Goal: Information Seeking & Learning: Learn about a topic

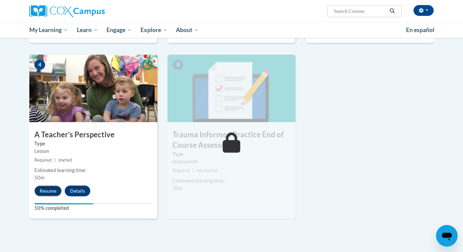
click at [56, 192] on button "Resume" at bounding box center [47, 191] width 27 height 11
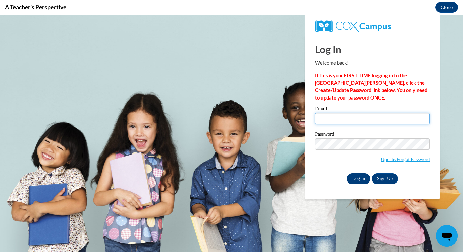
type input "bekah.robertson1@gmail.com"
click at [353, 180] on input "Log In" at bounding box center [359, 178] width 24 height 11
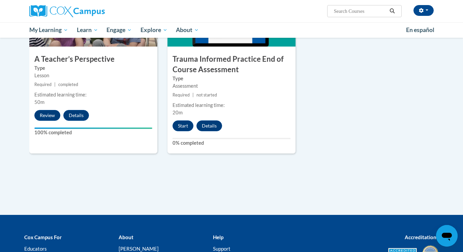
scroll to position [386, 0]
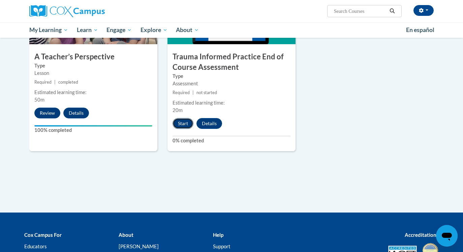
click at [183, 128] on button "Start" at bounding box center [183, 123] width 21 height 11
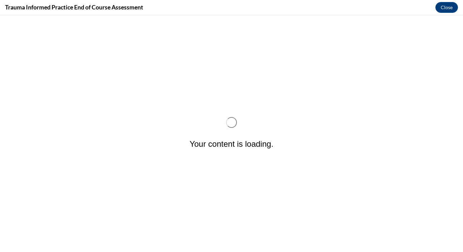
scroll to position [0, 0]
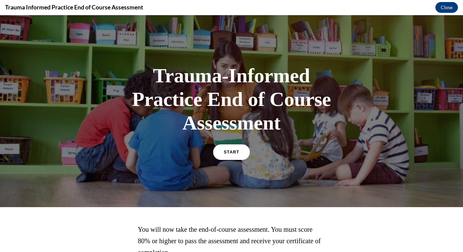
click at [230, 158] on link "START" at bounding box center [231, 152] width 37 height 16
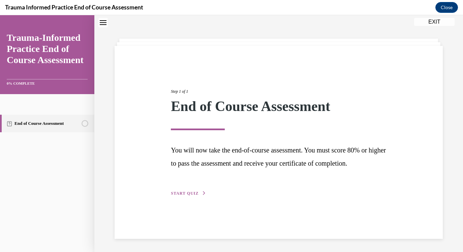
scroll to position [21, 0]
click at [201, 193] on button "START QUIZ" at bounding box center [188, 193] width 35 height 6
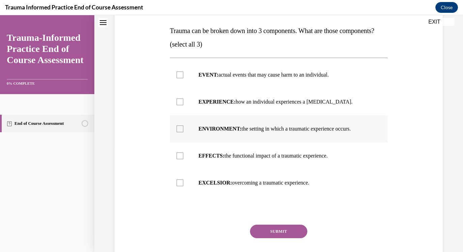
scroll to position [105, 0]
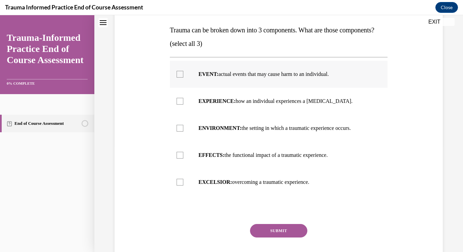
click at [209, 77] on strong "EVENT:" at bounding box center [209, 74] width 20 height 6
click at [183, 78] on input "EVENT: actual events that may cause harm to an individual." at bounding box center [180, 74] width 7 height 7
checkbox input "true"
click at [211, 105] on label "EXPERIENCE: how an individual experiences a stressor." at bounding box center [279, 101] width 218 height 27
click at [183, 105] on input "EXPERIENCE: how an individual experiences a stressor." at bounding box center [180, 101] width 7 height 7
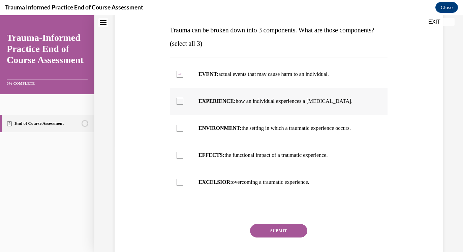
checkbox input "true"
click at [224, 162] on label "EFFECTS: the functional impact of a traumatic experience." at bounding box center [279, 155] width 218 height 27
click at [183, 159] on input "EFFECTS: the functional impact of a traumatic experience." at bounding box center [180, 155] width 7 height 7
checkbox input "true"
click at [274, 237] on button "SUBMIT" at bounding box center [278, 230] width 57 height 13
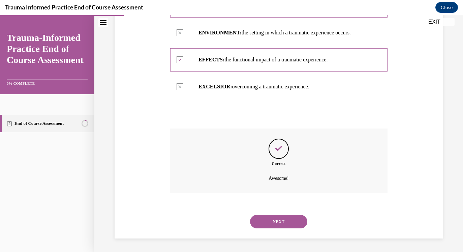
scroll to position [214, 0]
click at [273, 219] on button "NEXT" at bounding box center [278, 221] width 57 height 13
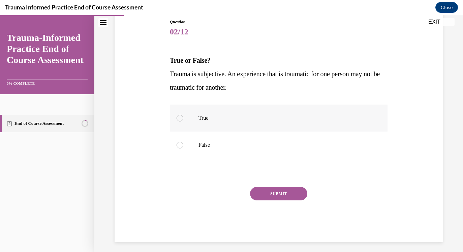
click at [256, 125] on label "True" at bounding box center [279, 118] width 218 height 27
click at [183, 121] on input "True" at bounding box center [180, 118] width 7 height 7
radio input "true"
click at [283, 199] on button "SUBMIT" at bounding box center [278, 193] width 57 height 13
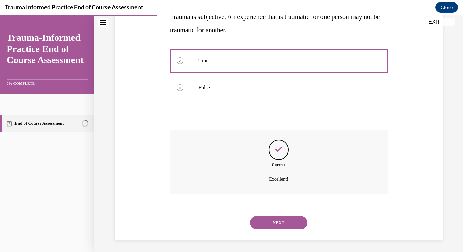
scroll to position [133, 0]
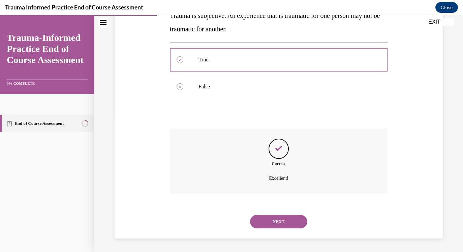
click at [286, 215] on div "NEXT" at bounding box center [279, 221] width 218 height 27
click at [286, 220] on button "NEXT" at bounding box center [278, 221] width 57 height 13
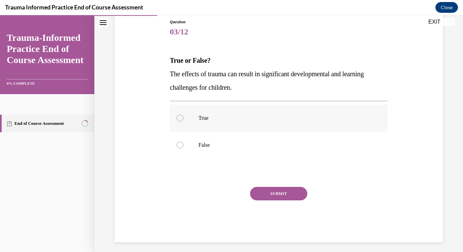
click at [268, 118] on p "True" at bounding box center [285, 118] width 172 height 7
click at [183, 118] on input "True" at bounding box center [180, 118] width 7 height 7
radio input "true"
click at [281, 191] on button "SUBMIT" at bounding box center [278, 193] width 57 height 13
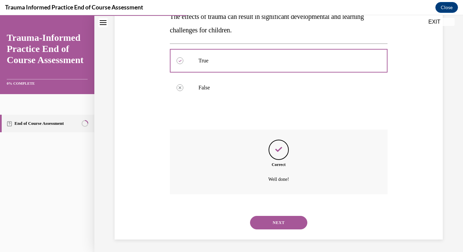
scroll to position [133, 0]
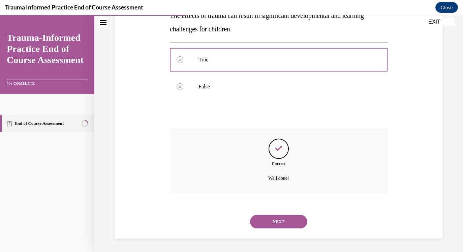
click at [285, 220] on button "NEXT" at bounding box center [278, 221] width 57 height 13
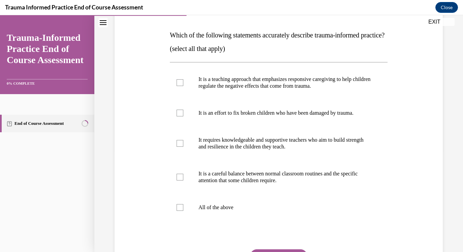
scroll to position [101, 0]
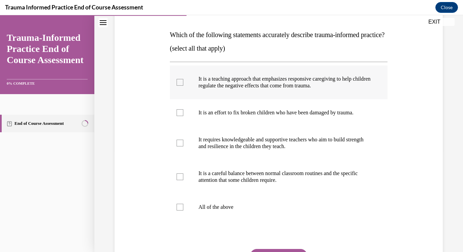
click at [287, 99] on label "It is a teaching approach that emphasizes responsive caregiving to help childre…" at bounding box center [279, 82] width 218 height 34
click at [183, 86] on input "It is a teaching approach that emphasizes responsive caregiving to help childre…" at bounding box center [180, 82] width 7 height 7
checkbox input "true"
click at [302, 160] on label "It requires knowledgeable and supportive teachers who aim to build strength and…" at bounding box center [279, 143] width 218 height 34
click at [183, 146] on input "It requires knowledgeable and supportive teachers who aim to build strength and…" at bounding box center [180, 143] width 7 height 7
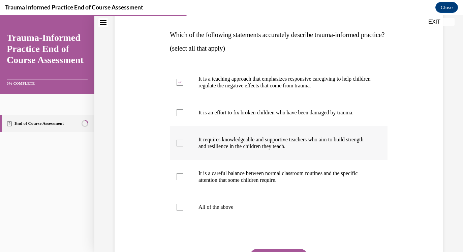
checkbox input "true"
click at [316, 183] on p "It is a careful balance between normal classroom routines and the specific atte…" at bounding box center [285, 176] width 172 height 13
click at [183, 180] on input "It is a careful balance between normal classroom routines and the specific atte…" at bounding box center [180, 176] width 7 height 7
checkbox input "true"
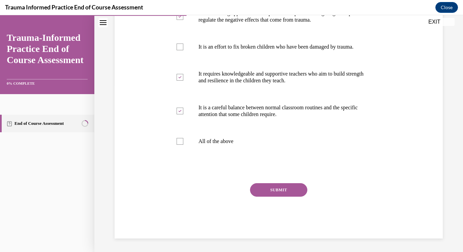
click at [292, 192] on button "SUBMIT" at bounding box center [278, 189] width 57 height 13
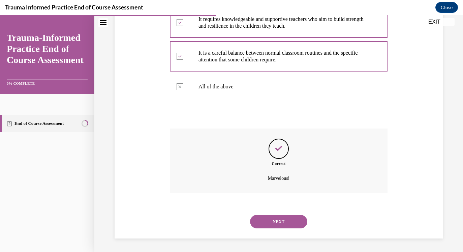
scroll to position [234, 0]
click at [287, 221] on button "NEXT" at bounding box center [278, 221] width 57 height 13
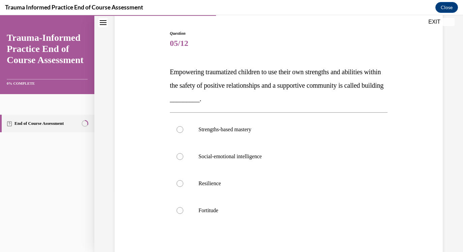
scroll to position [65, 0]
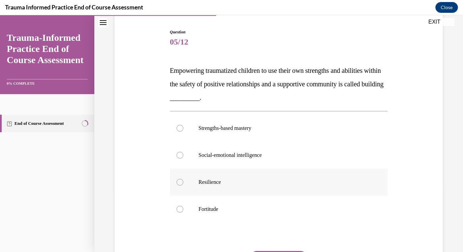
click at [270, 185] on p "Resilience" at bounding box center [285, 182] width 172 height 7
click at [183, 185] on input "Resilience" at bounding box center [180, 182] width 7 height 7
radio input "true"
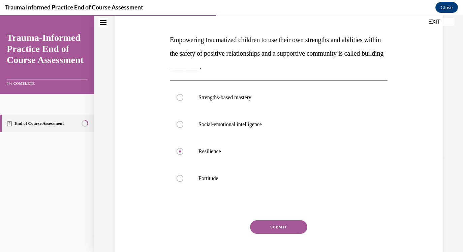
click at [283, 229] on button "SUBMIT" at bounding box center [278, 226] width 57 height 13
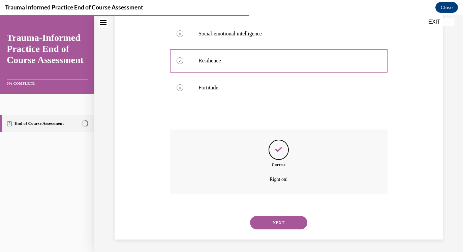
scroll to position [187, 0]
click at [287, 229] on div "NEXT" at bounding box center [279, 221] width 218 height 27
click at [286, 220] on button "NEXT" at bounding box center [278, 221] width 57 height 13
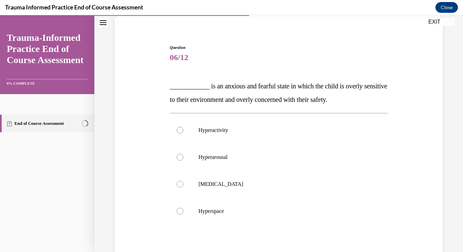
scroll to position [59, 0]
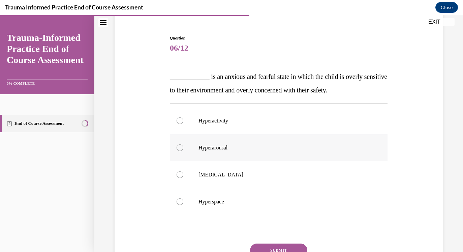
click at [272, 151] on label "Hyperarousal" at bounding box center [279, 147] width 218 height 27
click at [183, 151] on input "Hyperarousal" at bounding box center [180, 147] width 7 height 7
radio input "true"
click at [282, 249] on button "SUBMIT" at bounding box center [278, 250] width 57 height 13
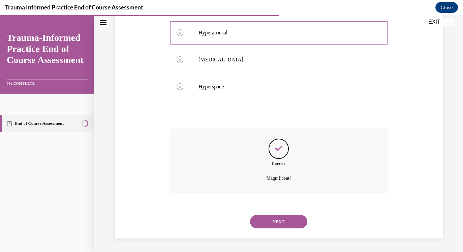
click at [277, 222] on button "NEXT" at bounding box center [278, 221] width 57 height 13
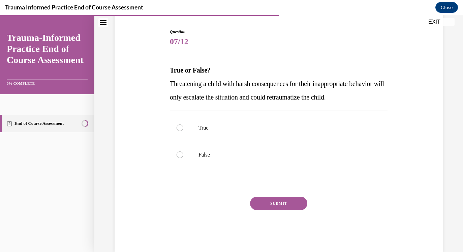
scroll to position [62, 0]
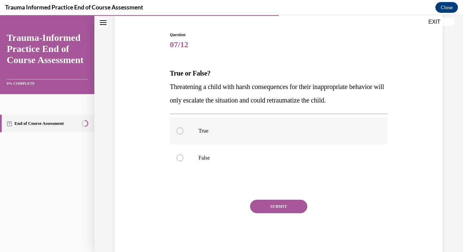
click at [259, 135] on label "True" at bounding box center [279, 130] width 218 height 27
click at [183, 134] on input "True" at bounding box center [180, 130] width 7 height 7
radio input "true"
click at [289, 203] on button "SUBMIT" at bounding box center [278, 206] width 57 height 13
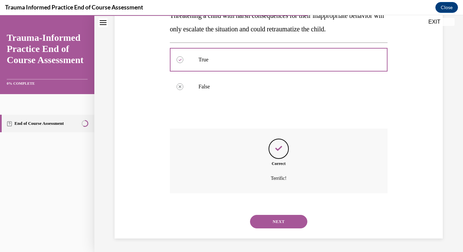
click at [284, 222] on button "NEXT" at bounding box center [278, 221] width 57 height 13
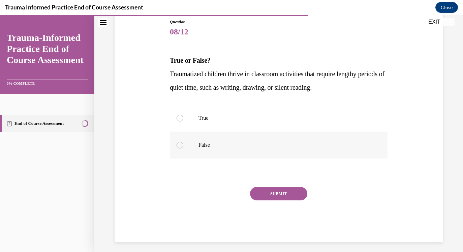
click at [264, 139] on label "False" at bounding box center [279, 145] width 218 height 27
click at [183, 142] on input "False" at bounding box center [180, 145] width 7 height 7
radio input "true"
click at [281, 190] on button "SUBMIT" at bounding box center [278, 193] width 57 height 13
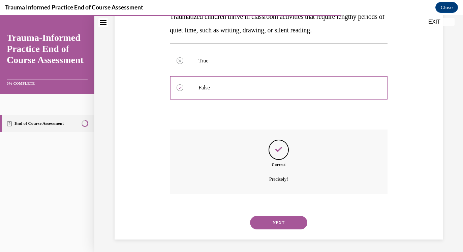
scroll to position [133, 0]
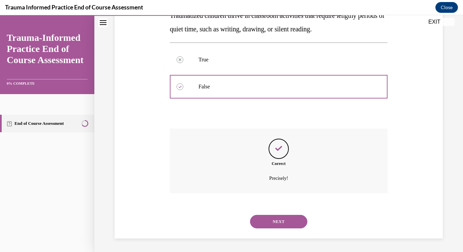
click at [287, 216] on button "NEXT" at bounding box center [278, 221] width 57 height 13
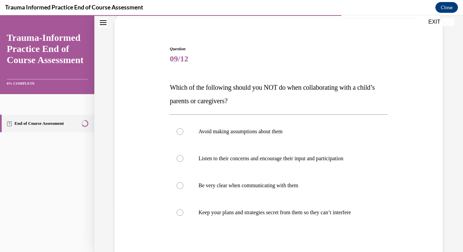
scroll to position [49, 0]
click at [307, 216] on label "Keep your plans and strategies secret from them so they can’t interfere" at bounding box center [279, 211] width 218 height 27
click at [183, 215] on input "Keep your plans and strategies secret from them so they can’t interfere" at bounding box center [180, 211] width 7 height 7
radio input "true"
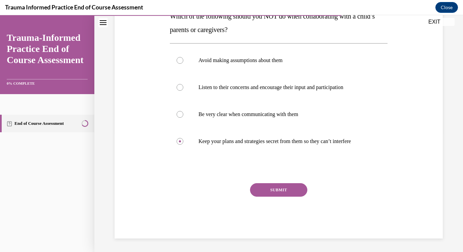
click at [293, 191] on button "SUBMIT" at bounding box center [278, 189] width 57 height 13
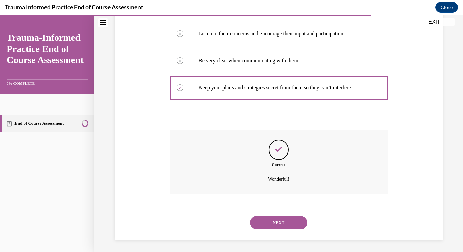
scroll to position [174, 0]
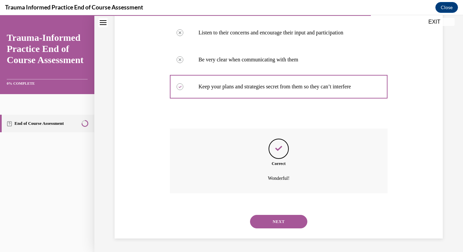
click at [292, 221] on button "NEXT" at bounding box center [278, 221] width 57 height 13
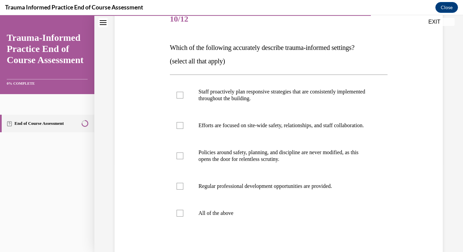
scroll to position [90, 0]
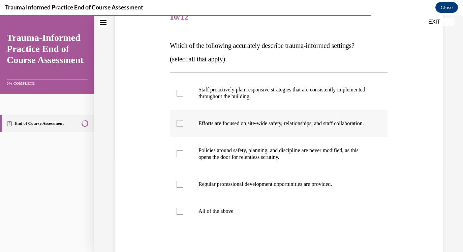
click at [294, 125] on p "Efforts are focused on site-wide safety, relationships, and staff collaboration." at bounding box center [285, 123] width 172 height 7
click at [183, 125] on input "Efforts are focused on site-wide safety, relationships, and staff collaboration." at bounding box center [180, 123] width 7 height 7
checkbox input "true"
click at [250, 171] on label "Policies around safety, planning, and discipline are never modified, as this op…" at bounding box center [279, 154] width 218 height 34
click at [183, 157] on input "Policies around safety, planning, and discipline are never modified, as this op…" at bounding box center [180, 153] width 7 height 7
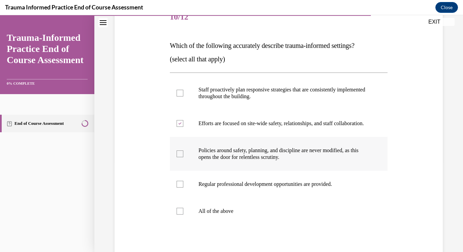
checkbox input "true"
click at [246, 88] on p "Staff proactively plan responsive strategies that are consistently implemented …" at bounding box center [285, 92] width 172 height 13
click at [183, 90] on input "Staff proactively plan responsive strategies that are consistently implemented …" at bounding box center [180, 93] width 7 height 7
checkbox input "true"
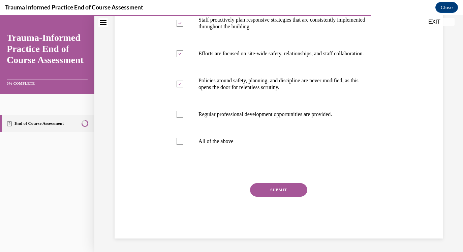
click at [277, 192] on button "SUBMIT" at bounding box center [278, 189] width 57 height 13
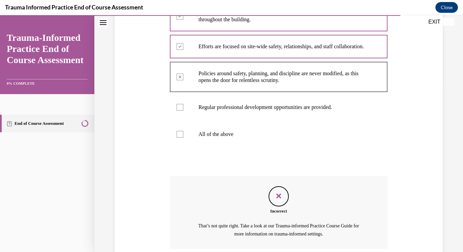
scroll to position [229, 0]
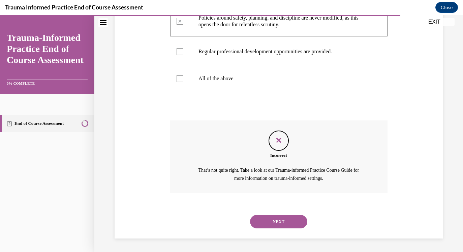
click at [274, 220] on button "NEXT" at bounding box center [278, 221] width 57 height 13
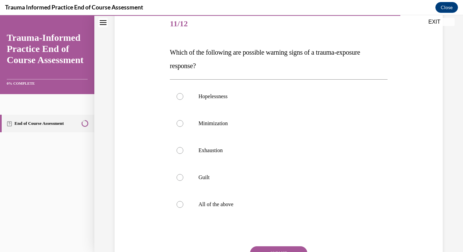
scroll to position [83, 0]
click at [265, 202] on p "All of the above" at bounding box center [285, 204] width 172 height 7
click at [183, 202] on input "All of the above" at bounding box center [180, 204] width 7 height 7
radio input "true"
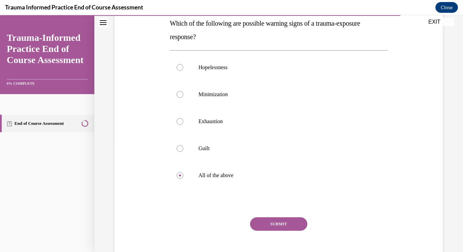
click at [273, 223] on button "SUBMIT" at bounding box center [278, 223] width 57 height 13
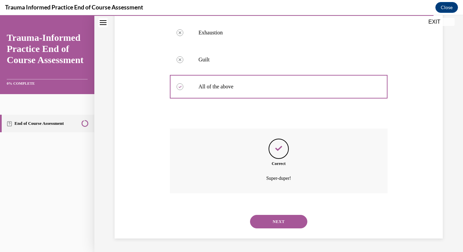
click at [274, 223] on button "NEXT" at bounding box center [278, 221] width 57 height 13
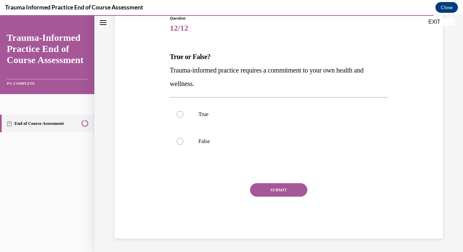
scroll to position [75, 0]
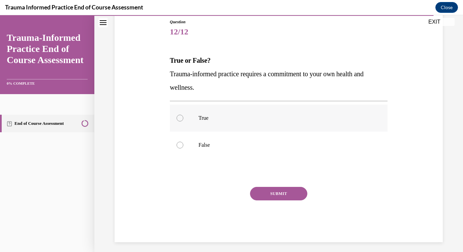
click at [256, 120] on p "True" at bounding box center [285, 118] width 172 height 7
click at [183, 120] on input "True" at bounding box center [180, 118] width 7 height 7
radio input "true"
click at [288, 197] on button "SUBMIT" at bounding box center [278, 193] width 57 height 13
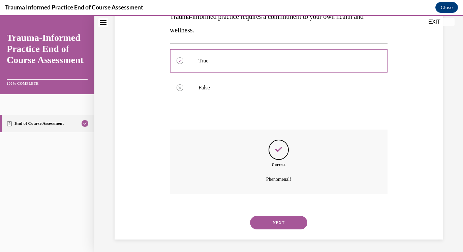
scroll to position [133, 0]
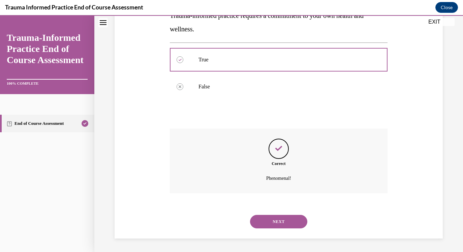
click at [284, 222] on button "NEXT" at bounding box center [278, 221] width 57 height 13
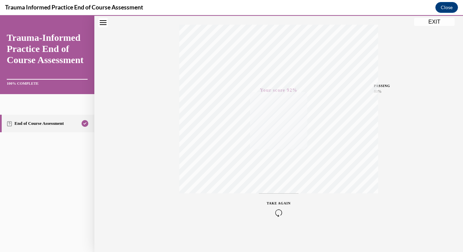
scroll to position [109, 0]
click at [427, 25] on button "EXIT" at bounding box center [435, 22] width 40 height 8
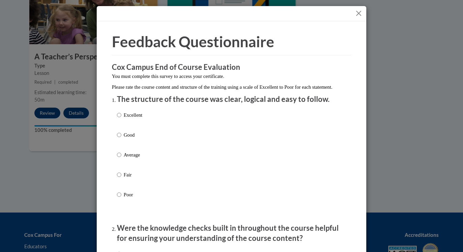
click at [137, 159] on p "Average" at bounding box center [133, 154] width 19 height 7
click at [121, 159] on input "Average" at bounding box center [119, 154] width 4 height 7
radio input "true"
click at [136, 115] on li "The structure of the course was clear, logical and easy to follow. Excellent Go…" at bounding box center [231, 156] width 229 height 124
click at [139, 130] on label "Excellent" at bounding box center [129, 120] width 25 height 18
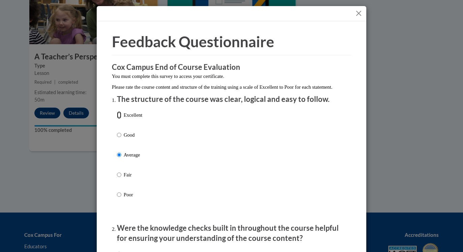
click at [121, 119] on input "Excellent" at bounding box center [119, 114] width 4 height 7
radio input "true"
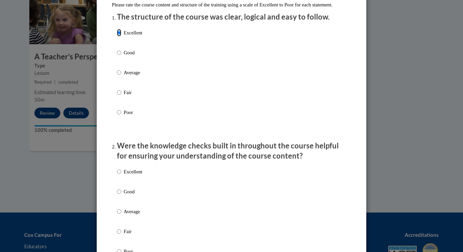
scroll to position [184, 0]
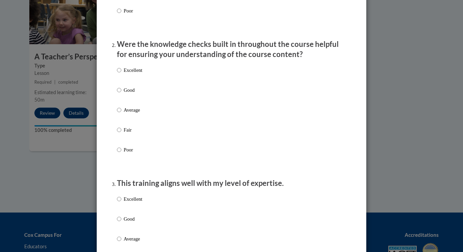
click at [147, 77] on div "Excellent Good Average Fair Poor" at bounding box center [231, 118] width 229 height 110
click at [134, 74] on p "Excellent" at bounding box center [133, 69] width 19 height 7
click at [121, 74] on input "Excellent" at bounding box center [119, 69] width 4 height 7
radio input "true"
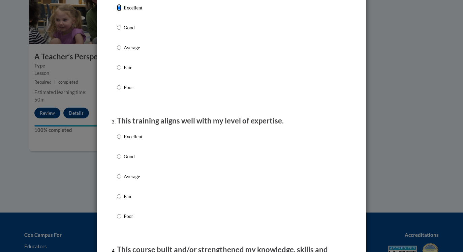
scroll to position [248, 0]
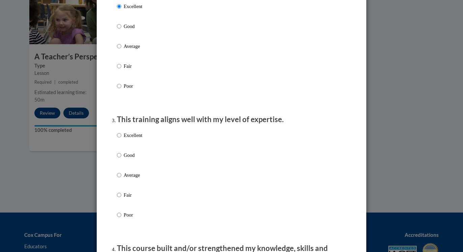
click at [133, 139] on p "Excellent" at bounding box center [133, 135] width 19 height 7
click at [121, 139] on input "Excellent" at bounding box center [119, 135] width 4 height 7
radio input "true"
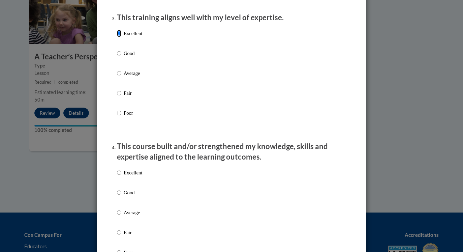
scroll to position [362, 0]
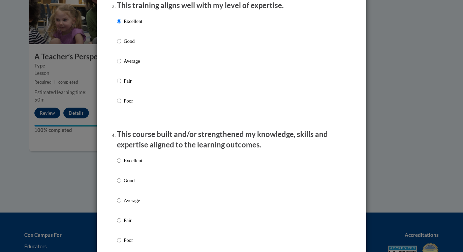
click at [134, 164] on p "Excellent" at bounding box center [133, 160] width 19 height 7
click at [121, 164] on input "Excellent" at bounding box center [119, 160] width 4 height 7
radio input "true"
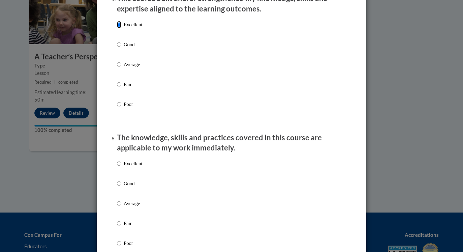
scroll to position [535, 0]
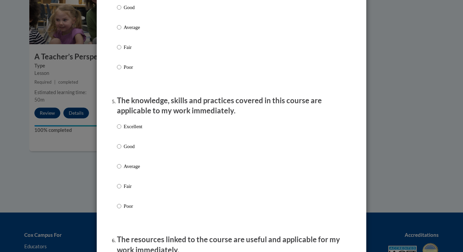
click at [137, 130] on p "Excellent" at bounding box center [133, 126] width 19 height 7
click at [121, 130] on input "Excellent" at bounding box center [119, 126] width 4 height 7
radio input "true"
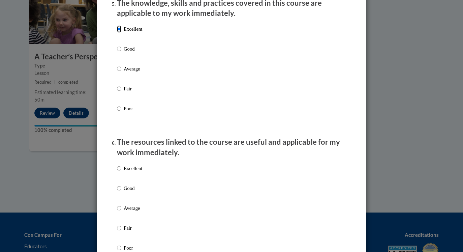
scroll to position [679, 0]
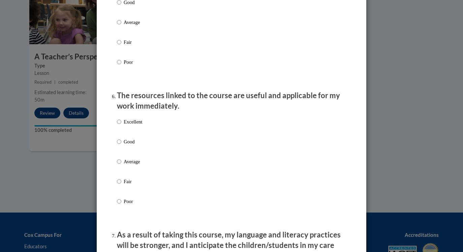
click at [135, 124] on div "Excellent Good Average Fair Poor" at bounding box center [129, 167] width 25 height 105
click at [136, 125] on p "Excellent" at bounding box center [133, 121] width 19 height 7
click at [121, 125] on input "Excellent" at bounding box center [119, 121] width 4 height 7
radio input "true"
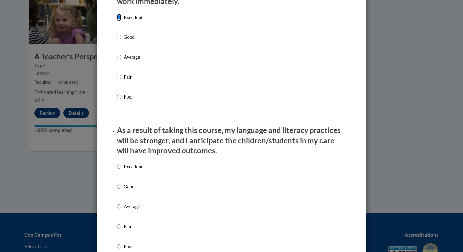
scroll to position [811, 0]
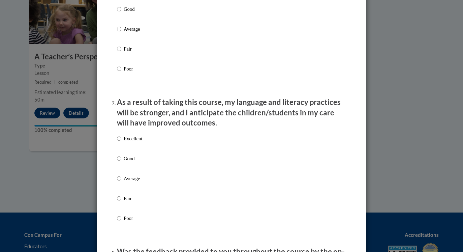
click at [137, 142] on p "Excellent" at bounding box center [133, 138] width 19 height 7
click at [121, 142] on input "Excellent" at bounding box center [119, 138] width 4 height 7
radio input "true"
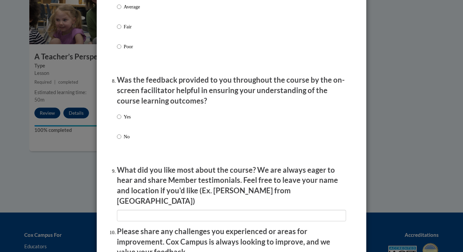
scroll to position [992, 0]
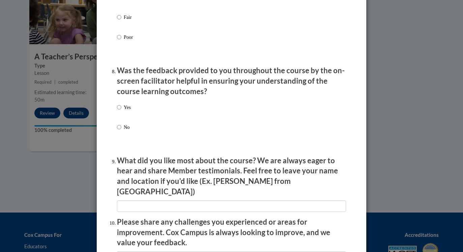
click at [136, 115] on div "Yes No" at bounding box center [231, 125] width 229 height 50
click at [126, 111] on p "Yes" at bounding box center [127, 107] width 7 height 7
click at [121, 111] on input "Yes" at bounding box center [119, 107] width 4 height 7
radio input "true"
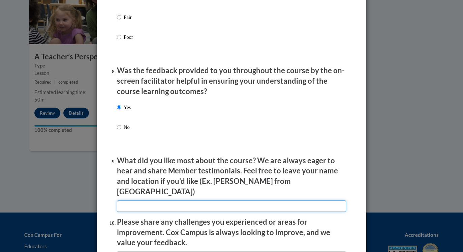
click at [150, 200] on input "textbox" at bounding box center [231, 205] width 229 height 11
type input "It was fine"
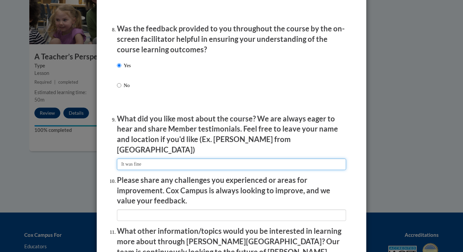
scroll to position [1077, 0]
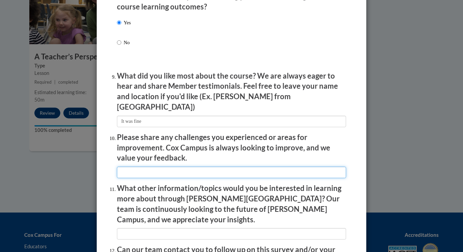
click at [177, 173] on input "textbox" at bounding box center [231, 172] width 229 height 11
type input "Nothing"
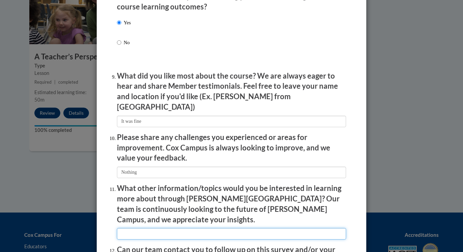
click at [174, 228] on input "textbox" at bounding box center [231, 233] width 229 height 11
type input "Stop making me do these"
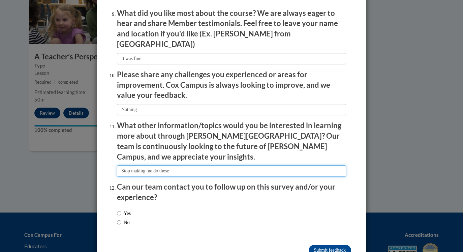
scroll to position [1145, 0]
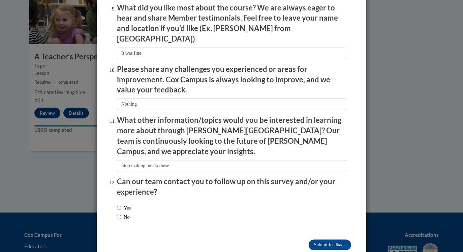
click at [130, 213] on label "No" at bounding box center [123, 216] width 13 height 7
click at [121, 213] on input "No" at bounding box center [119, 216] width 4 height 7
radio input "true"
click at [328, 239] on input "Submit feedback" at bounding box center [330, 244] width 42 height 11
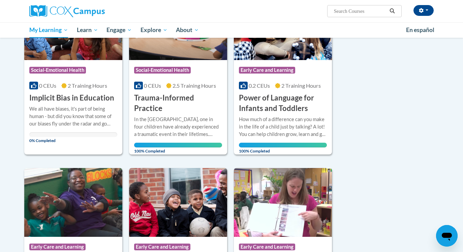
scroll to position [128, 0]
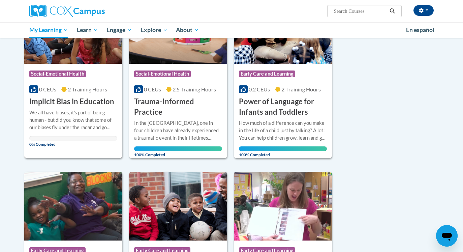
click at [64, 96] on h3 "Implicit Bias in Education" at bounding box center [71, 101] width 85 height 10
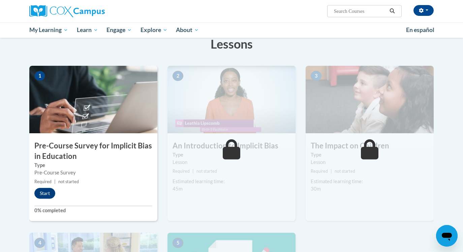
scroll to position [111, 0]
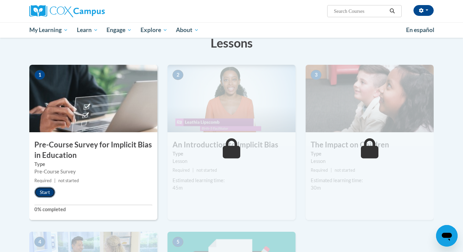
click at [52, 192] on button "Start" at bounding box center [44, 192] width 21 height 11
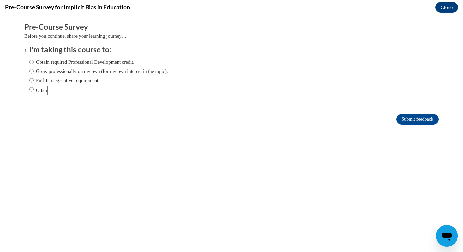
scroll to position [0, 0]
click at [117, 61] on label "Obtain required Professional Development credit." at bounding box center [81, 61] width 105 height 7
click at [34, 61] on input "Obtain required Professional Development credit." at bounding box center [31, 61] width 4 height 7
radio input "true"
click at [421, 117] on input "Submit feedback" at bounding box center [418, 119] width 42 height 11
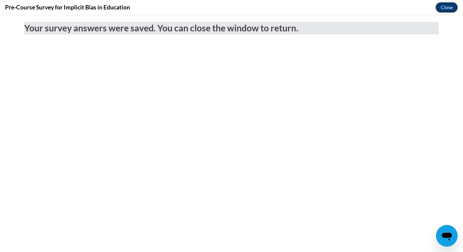
click at [447, 3] on button "Close" at bounding box center [447, 7] width 23 height 11
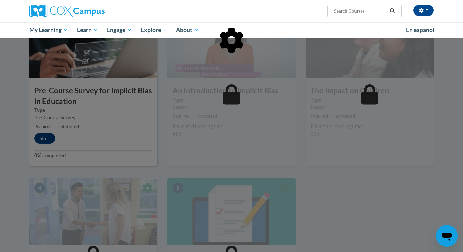
scroll to position [178, 0]
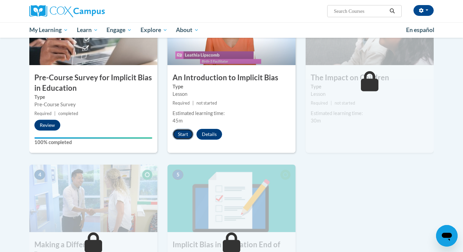
click at [185, 133] on button "Start" at bounding box center [183, 134] width 21 height 11
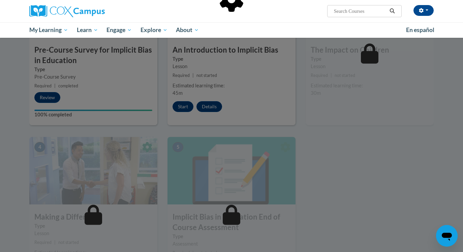
scroll to position [206, 0]
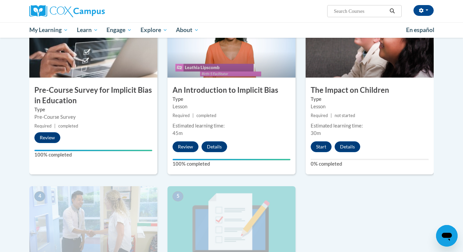
scroll to position [157, 0]
